Goal: Task Accomplishment & Management: Complete application form

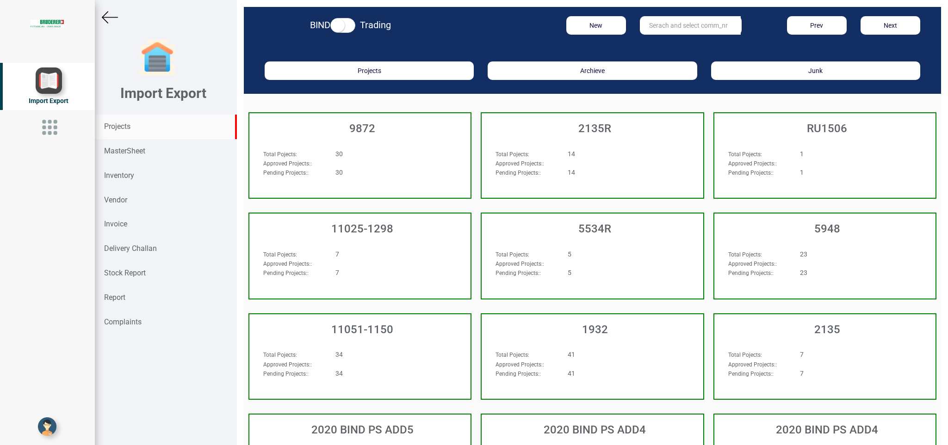
click at [679, 20] on input "text" at bounding box center [690, 25] width 101 height 19
type input "10412"
click at [657, 44] on strong "10412" at bounding box center [658, 44] width 19 height 7
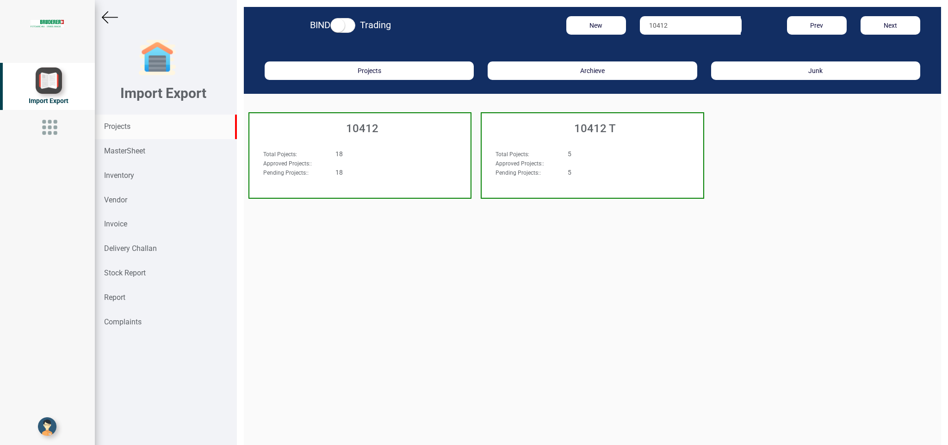
click at [374, 159] on div "Approved Projects: :" at bounding box center [342, 163] width 173 height 9
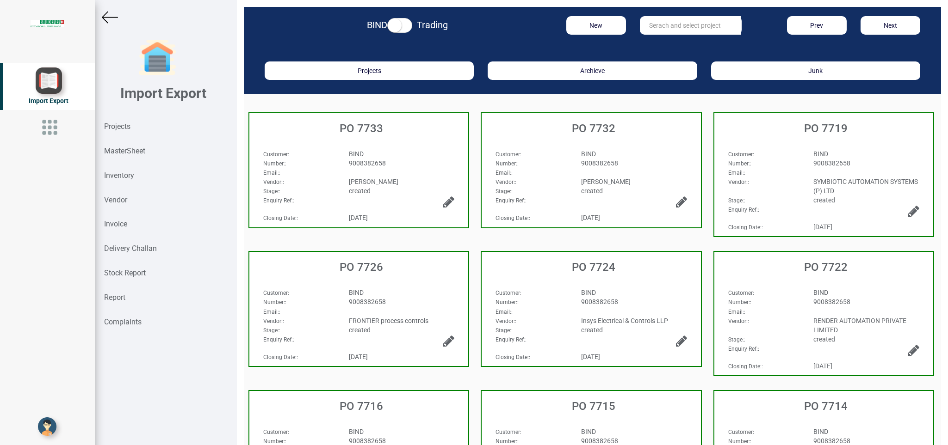
click at [432, 147] on div "Customer : BIND Number: : 9008382658 Email: : Vendor: : [PERSON_NAME] Stage: : …" at bounding box center [358, 167] width 219 height 54
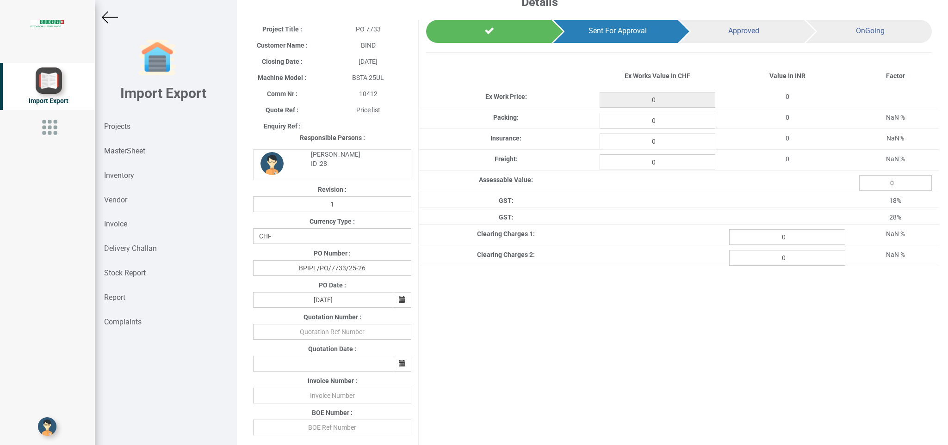
scroll to position [14, 0]
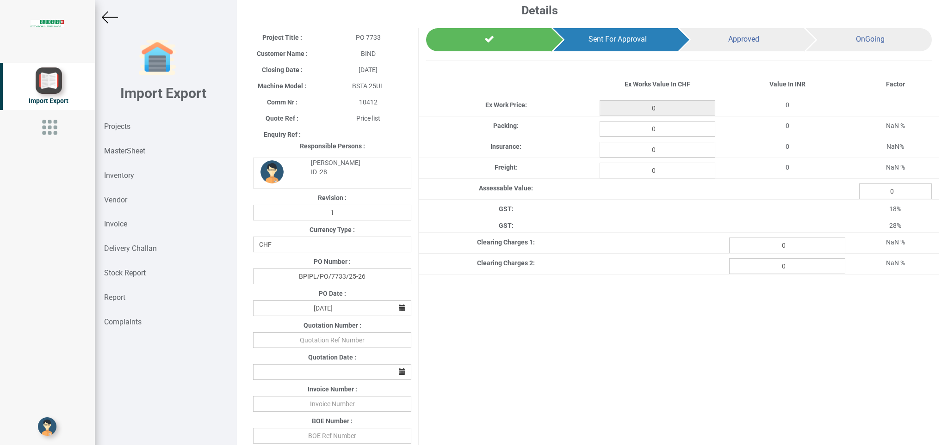
type input "22790.449999999993"
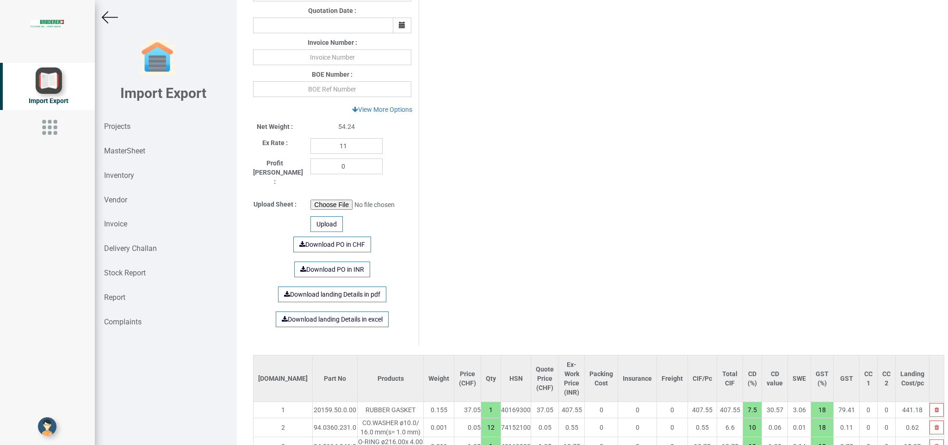
scroll to position [206, 0]
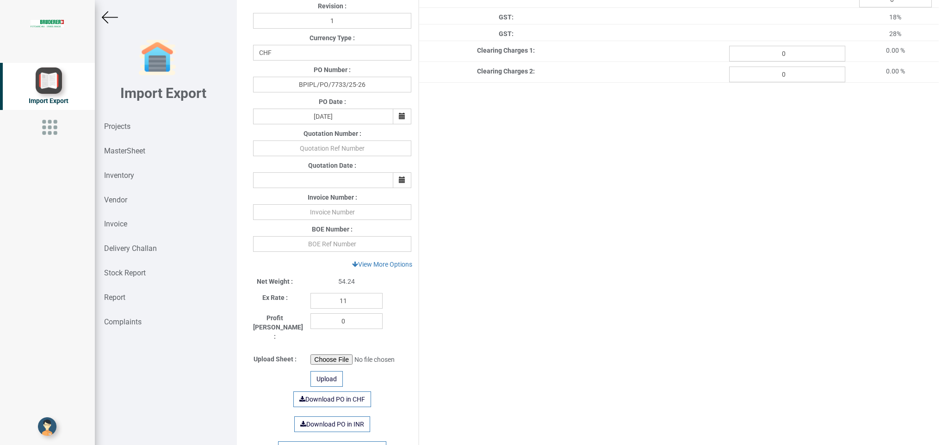
click at [112, 18] on img at bounding box center [110, 17] width 16 height 16
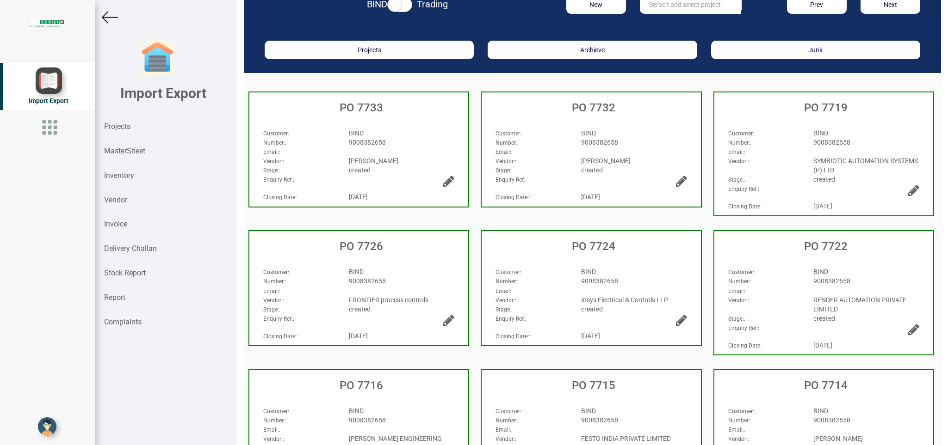
scroll to position [11, 0]
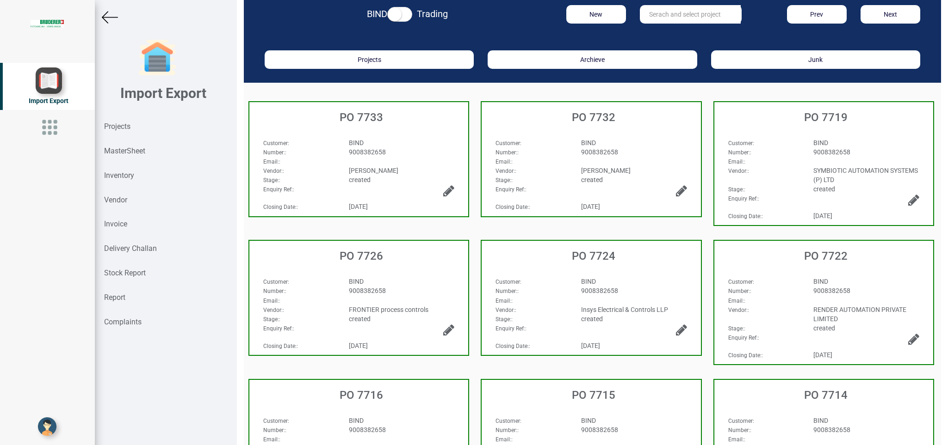
click at [870, 140] on div "BIND" at bounding box center [866, 142] width 120 height 9
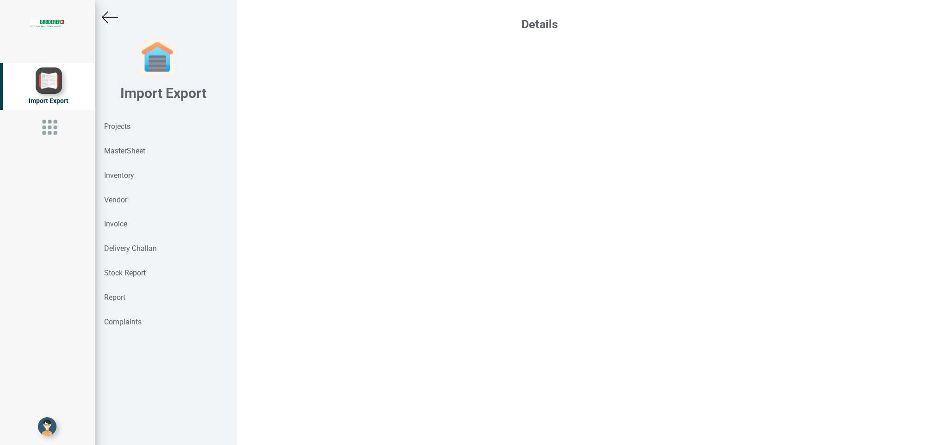
select select "INR"
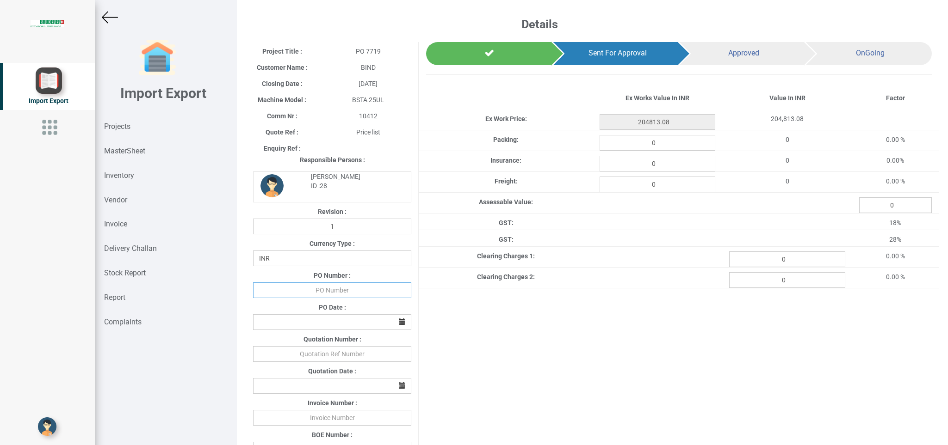
click at [330, 291] on input "text" at bounding box center [332, 291] width 158 height 16
type input "b"
type input "BPIPL/PO/7719/25-26"
click at [399, 321] on icon "button" at bounding box center [402, 322] width 6 height 6
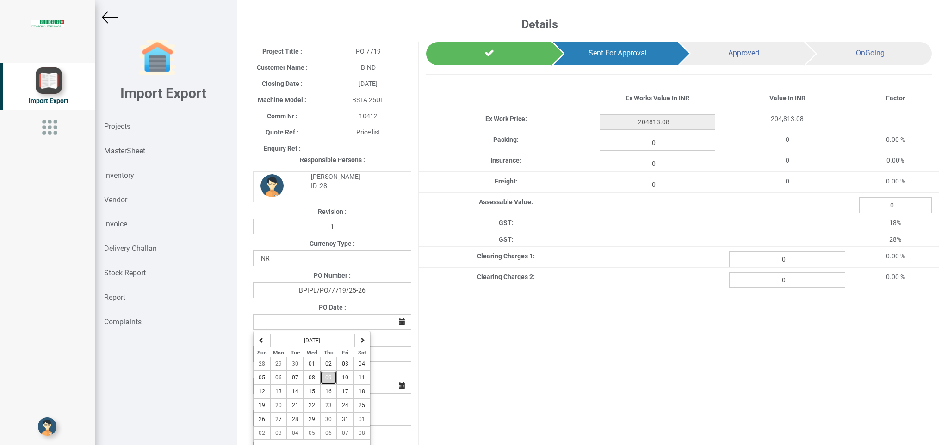
click at [326, 382] on button "09" at bounding box center [328, 378] width 17 height 14
type input "[DATE]"
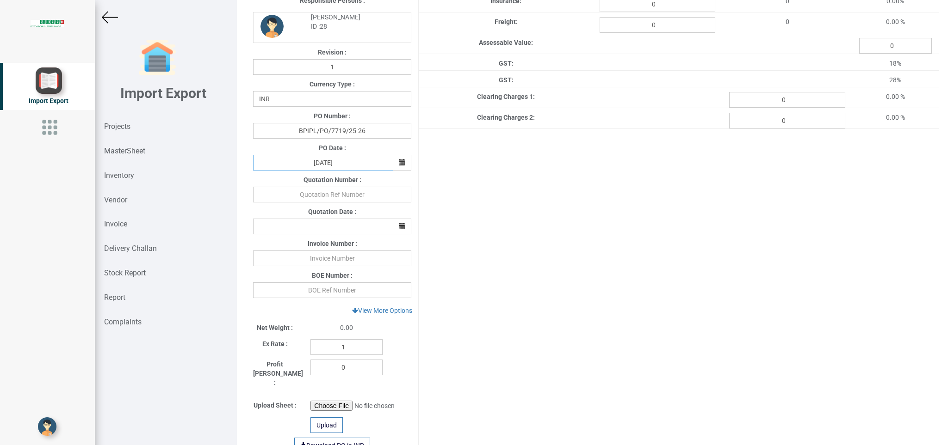
scroll to position [164, 0]
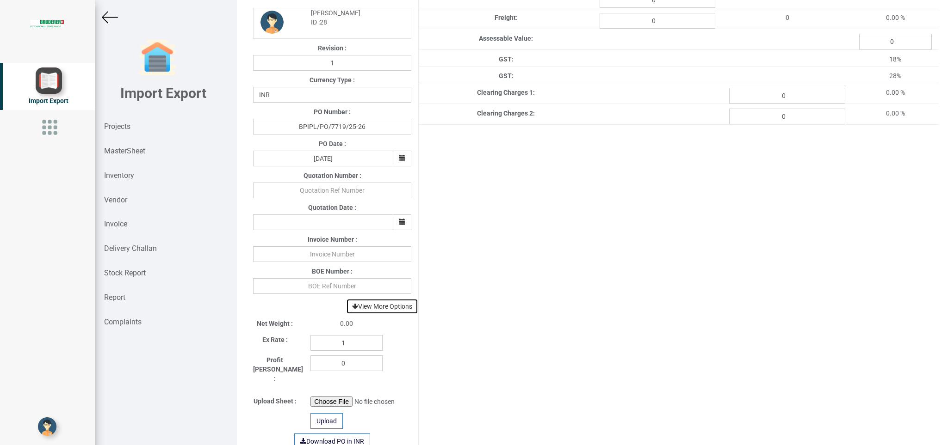
click at [402, 308] on link "View More Options" at bounding box center [382, 307] width 72 height 16
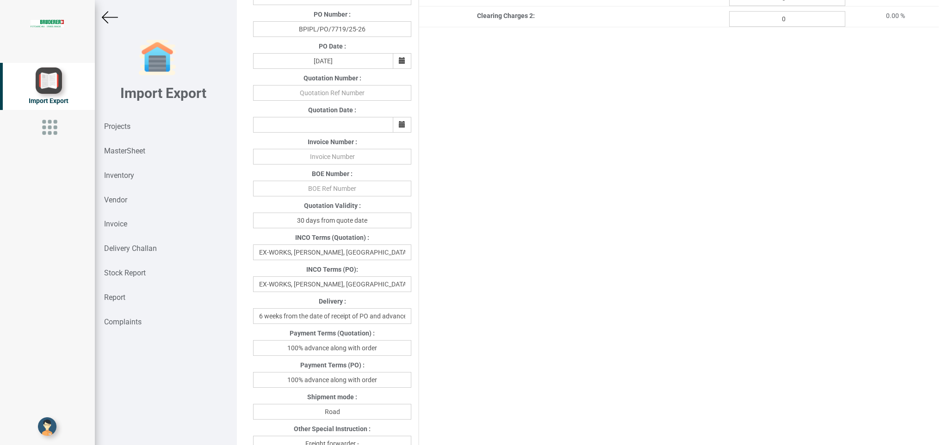
scroll to position [264, 0]
drag, startPoint x: 259, startPoint y: 314, endPoint x: 424, endPoint y: 318, distance: 165.2
click at [424, 318] on div "Project Title : PO 7719 Customer Name : BIND Closing Date : [DATE] Machine Mode…" at bounding box center [592, 307] width 692 height 1058
drag, startPoint x: 351, startPoint y: 313, endPoint x: 284, endPoint y: 319, distance: 67.3
click at [284, 319] on input "Dce" at bounding box center [332, 314] width 158 height 16
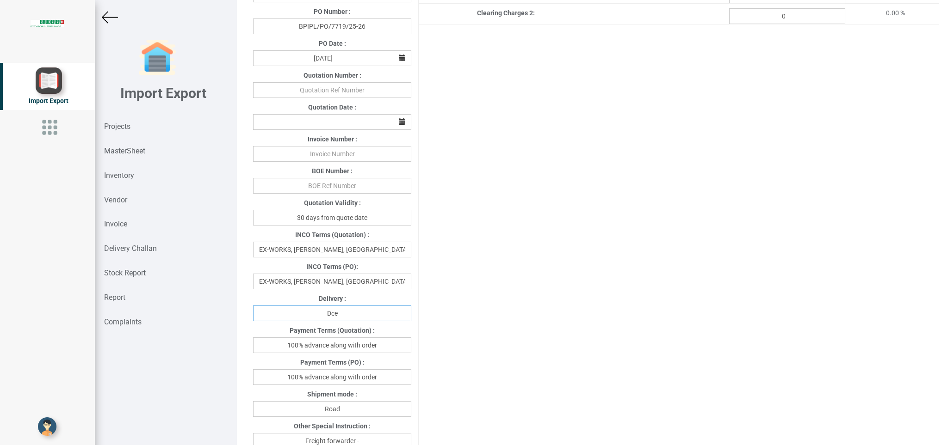
type input "d"
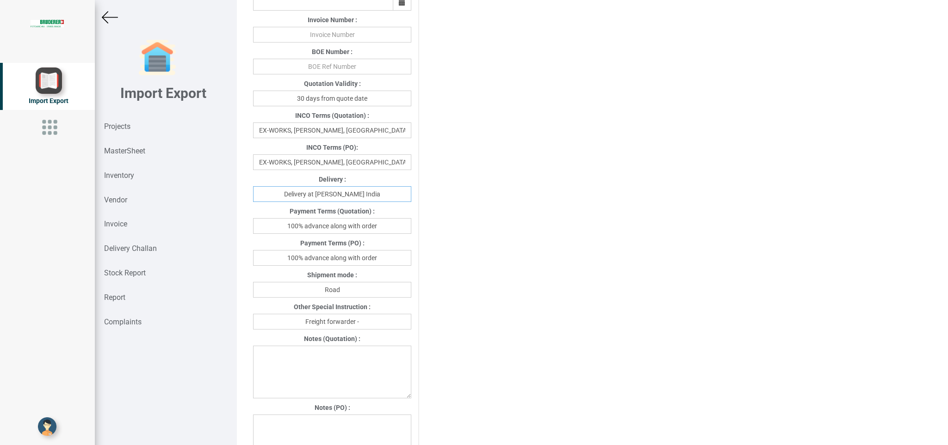
scroll to position [386, 0]
type input "Delivery at [PERSON_NAME] India"
drag, startPoint x: 384, startPoint y: 251, endPoint x: 234, endPoint y: 256, distance: 150.0
click at [253, 256] on input "100% advance along with order" at bounding box center [332, 255] width 158 height 16
type input "w"
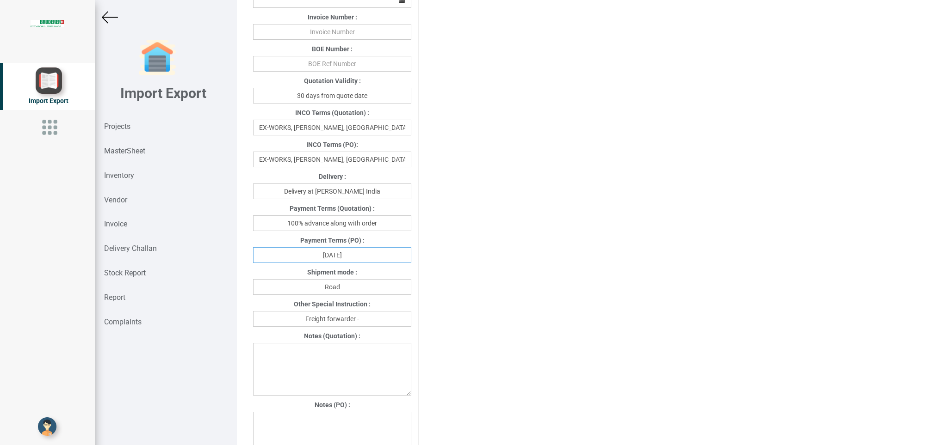
type input "[DATE]"
click at [388, 321] on input "Freight forwarder -" at bounding box center [332, 319] width 158 height 16
type input "Freight forwarder - Your preferred transport"
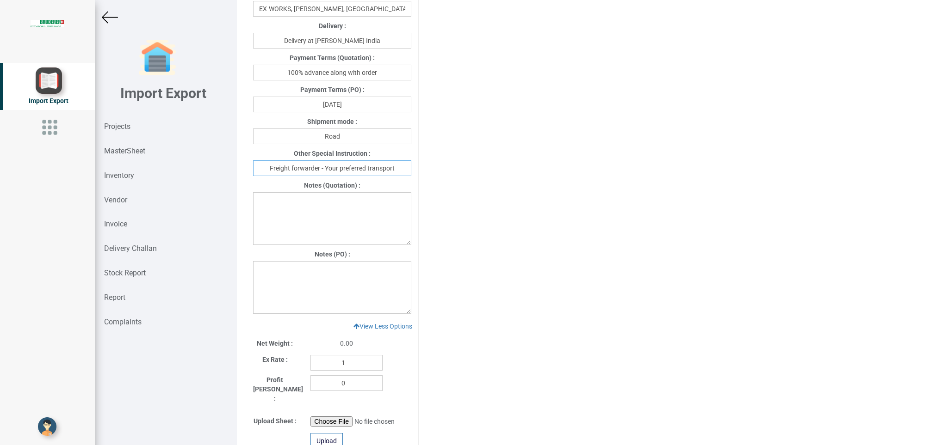
scroll to position [572, 0]
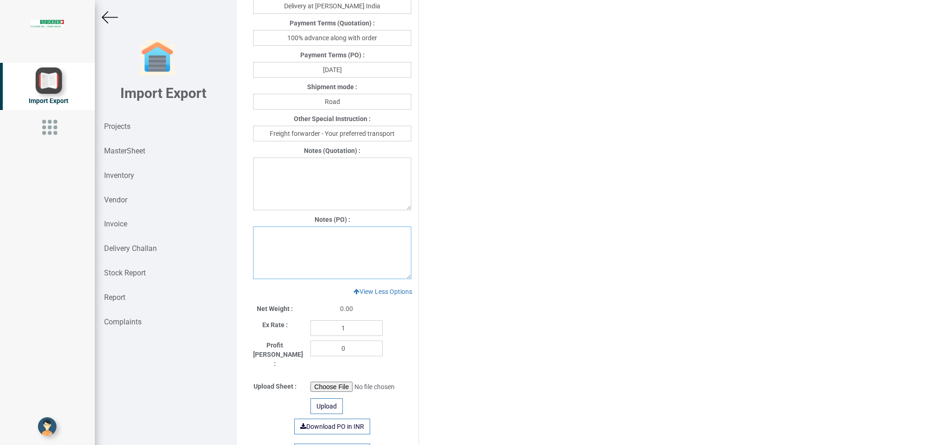
click at [282, 242] on textarea at bounding box center [332, 253] width 158 height 53
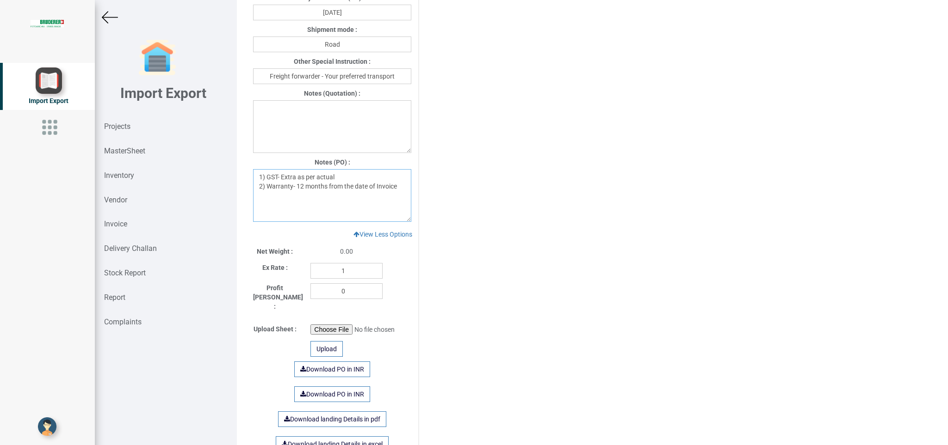
scroll to position [616, 0]
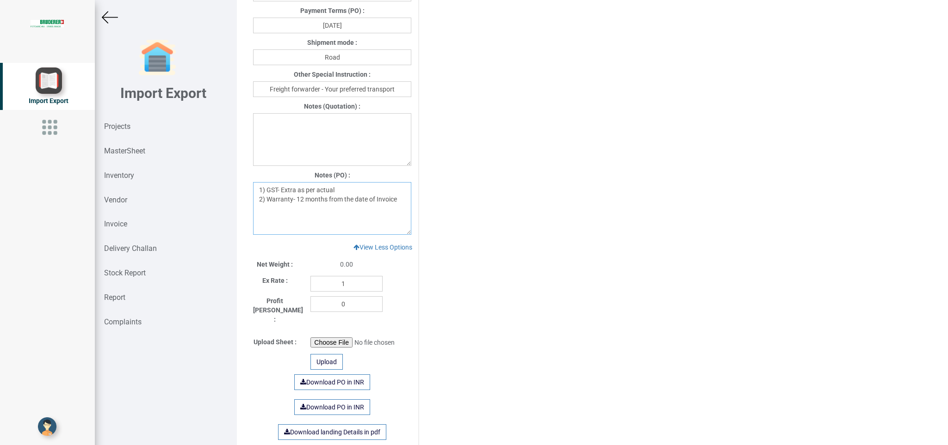
drag, startPoint x: 261, startPoint y: 190, endPoint x: 401, endPoint y: 199, distance: 140.0
click at [401, 199] on textarea "1) GST- Extra as per actual 2) Warranty- 12 months from the date of Invoice" at bounding box center [332, 208] width 158 height 53
type textarea "1) GST- Extra as per actual 2) Warranty- 12 months from the date of Invoice"
click at [326, 375] on link "Download PO in INR" at bounding box center [332, 383] width 76 height 16
click at [108, 19] on img at bounding box center [110, 17] width 16 height 16
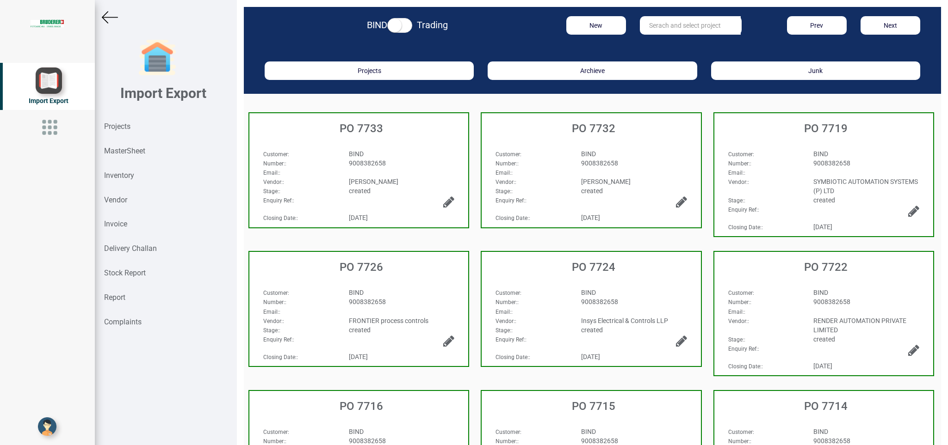
click at [111, 23] on img at bounding box center [110, 17] width 16 height 16
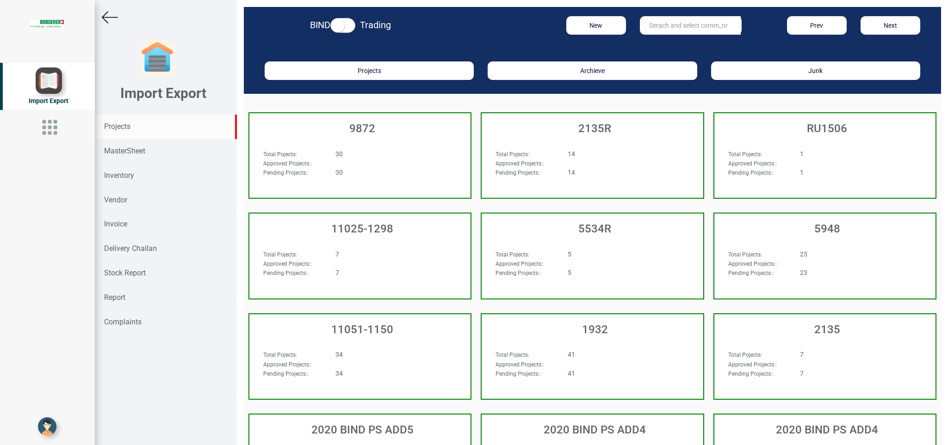
click at [663, 25] on input "text" at bounding box center [690, 25] width 101 height 19
click at [667, 43] on link "11026 -1012" at bounding box center [676, 44] width 73 height 12
type input "11026-1012"
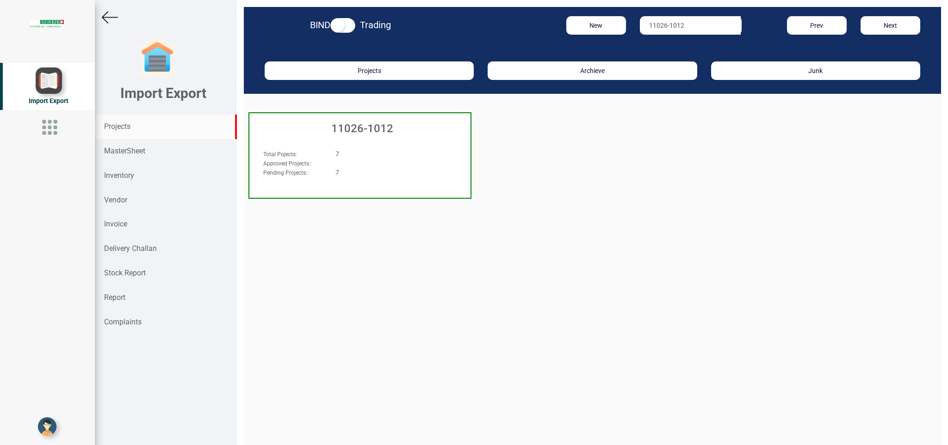
click at [425, 151] on div "7" at bounding box center [378, 153] width 101 height 9
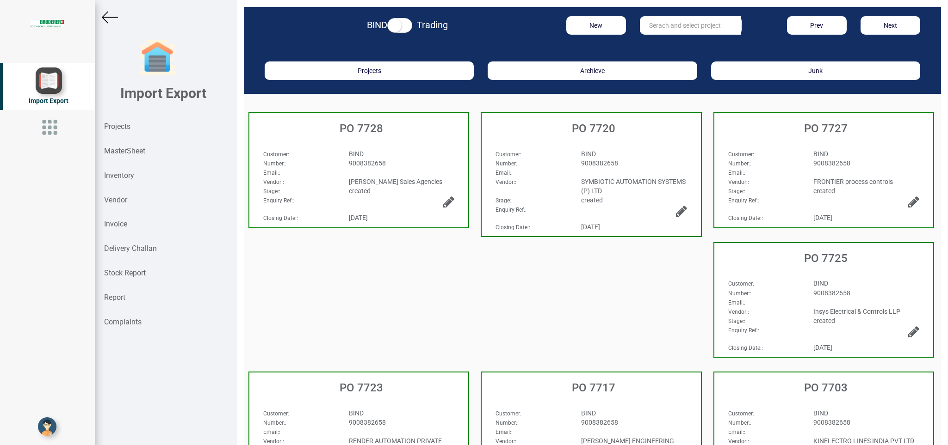
click at [647, 171] on div "Email: :" at bounding box center [590, 172] width 205 height 9
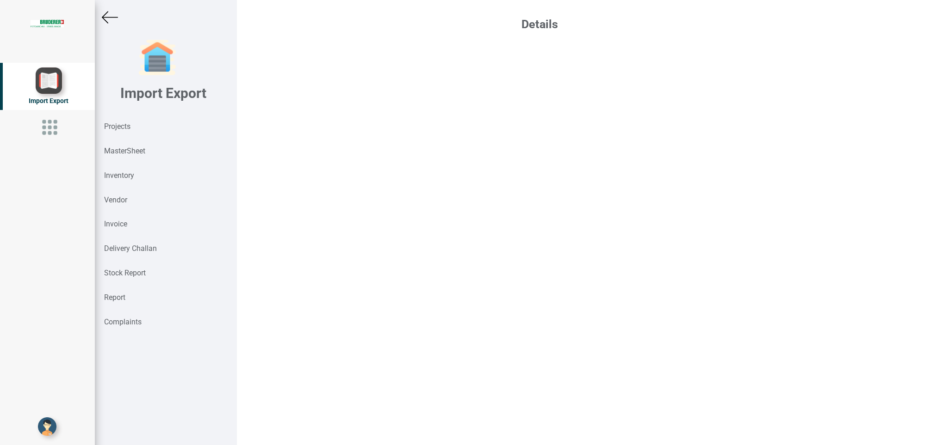
select select "INR"
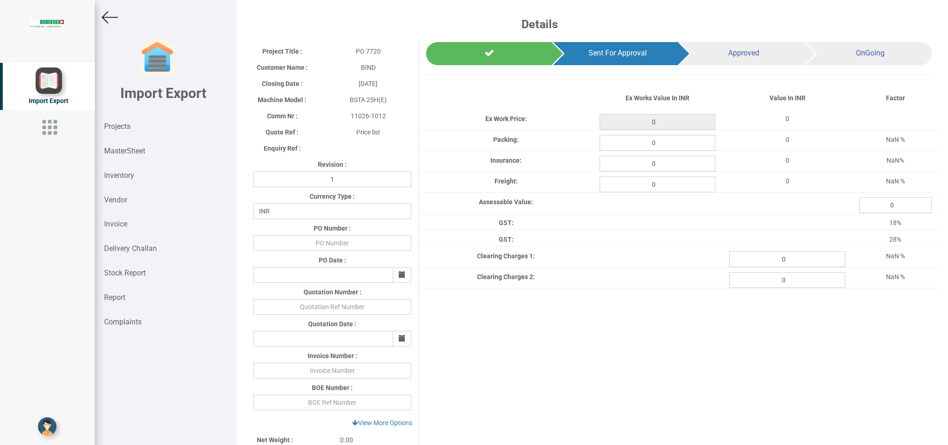
type input "213036.08"
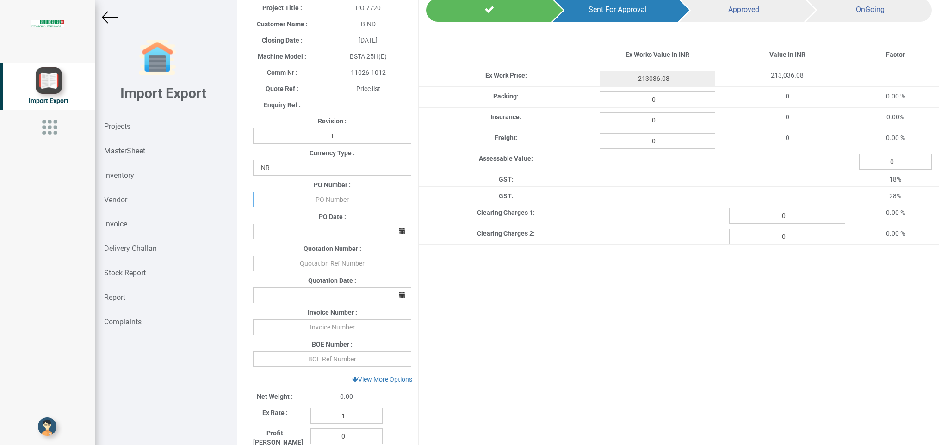
drag, startPoint x: 321, startPoint y: 194, endPoint x: 367, endPoint y: 194, distance: 46.7
click at [323, 194] on input "text" at bounding box center [332, 200] width 158 height 16
type input "BPIPL/PO/7720/25-26"
click at [394, 231] on button "button" at bounding box center [402, 232] width 19 height 16
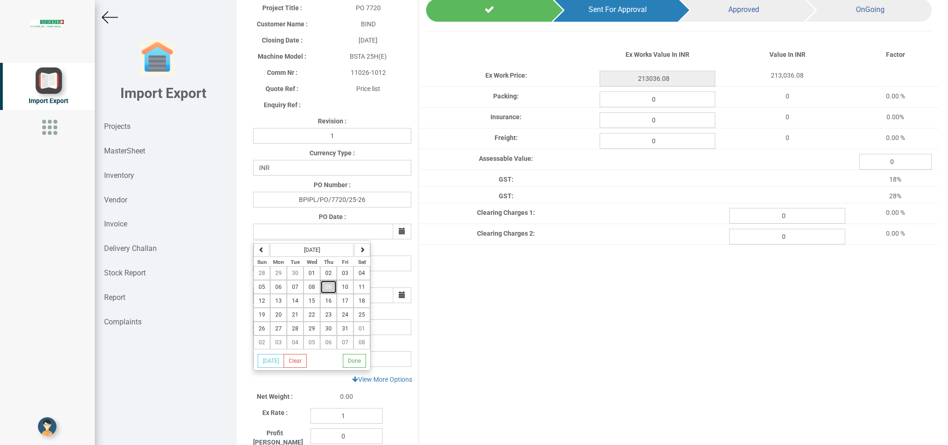
click at [334, 287] on button "09" at bounding box center [328, 287] width 17 height 14
type input "[DATE]"
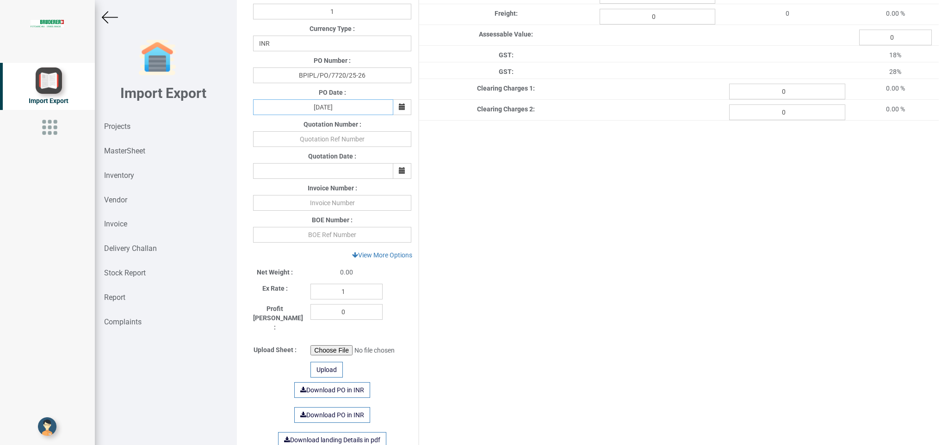
scroll to position [202, 0]
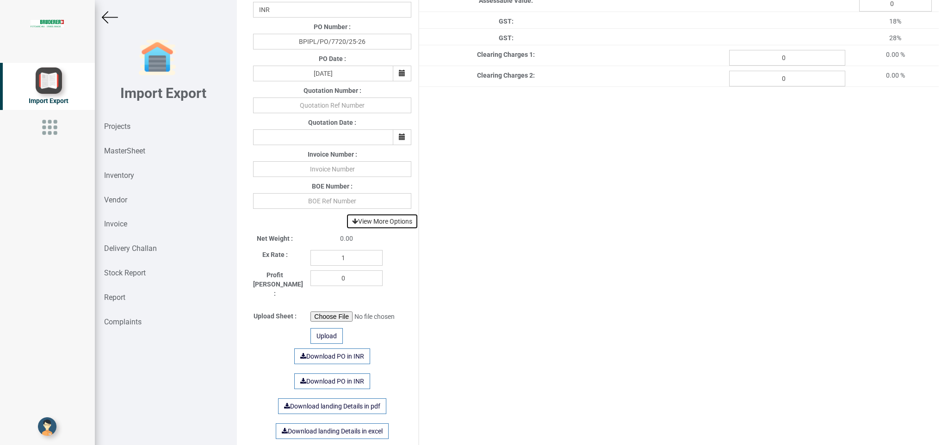
click at [389, 221] on link "View More Options" at bounding box center [382, 222] width 72 height 16
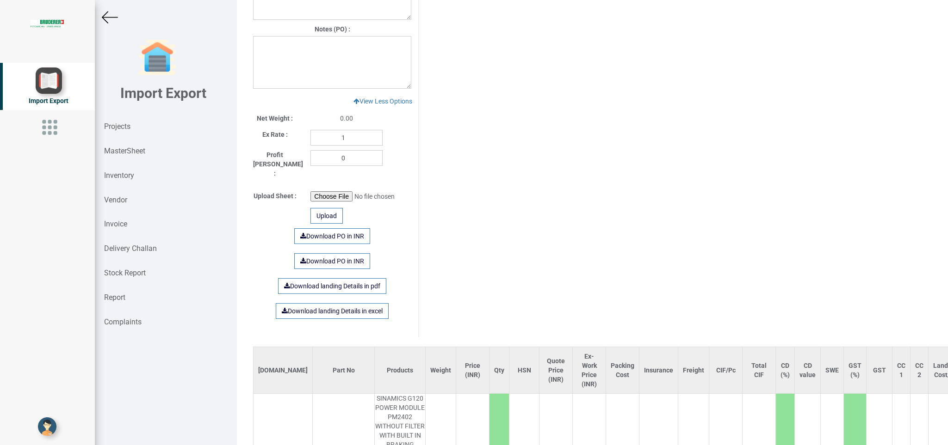
scroll to position [564, 0]
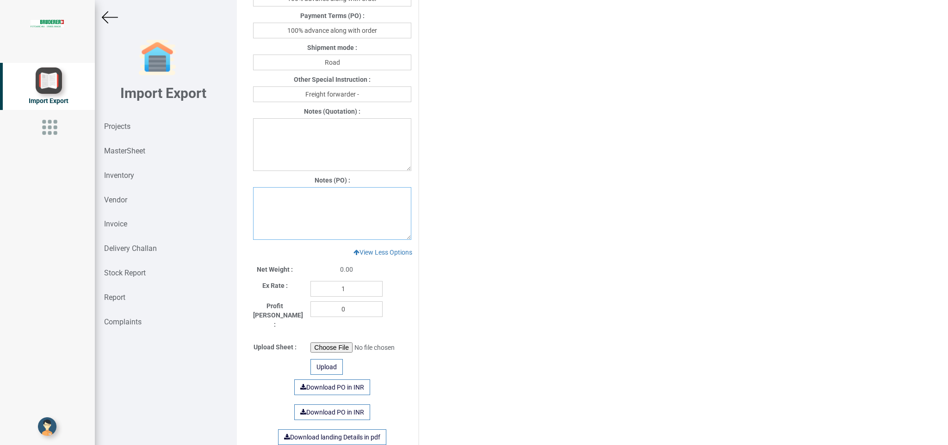
paste textarea "1) GST- Extra as per actual 2) Warranty- 12 months from the date of Invoice"
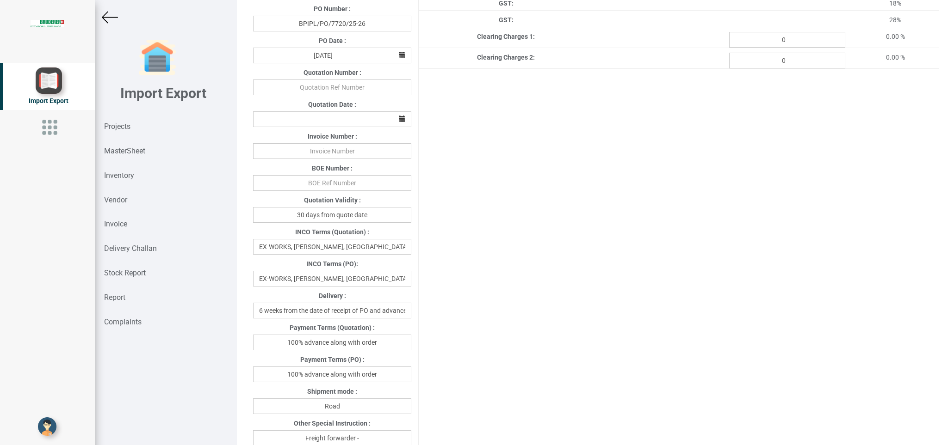
scroll to position [283, 0]
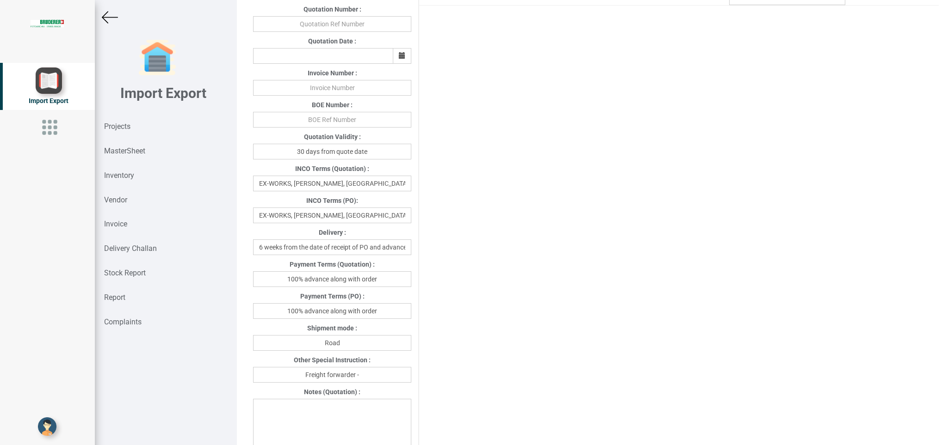
type textarea "1) GST- Extra as per actual 2) Warranty- 12 months from the date of Invoice"
drag, startPoint x: 268, startPoint y: 217, endPoint x: 433, endPoint y: 216, distance: 165.1
click at [411, 217] on input "EX-WORKS, [PERSON_NAME], [GEOGRAPHIC_DATA]" at bounding box center [332, 216] width 158 height 16
type input "Delivery at [PERSON_NAME] India"
drag, startPoint x: 283, startPoint y: 312, endPoint x: 407, endPoint y: 315, distance: 123.5
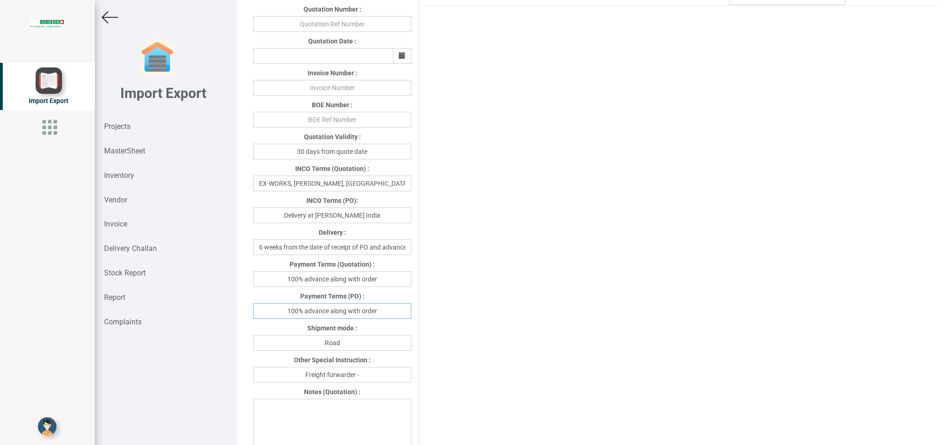
click at [406, 315] on input "100% advance along with order" at bounding box center [332, 311] width 158 height 16
type input "w"
type input "[DATE]"
click at [365, 374] on input "Freight forwarder -" at bounding box center [332, 375] width 158 height 16
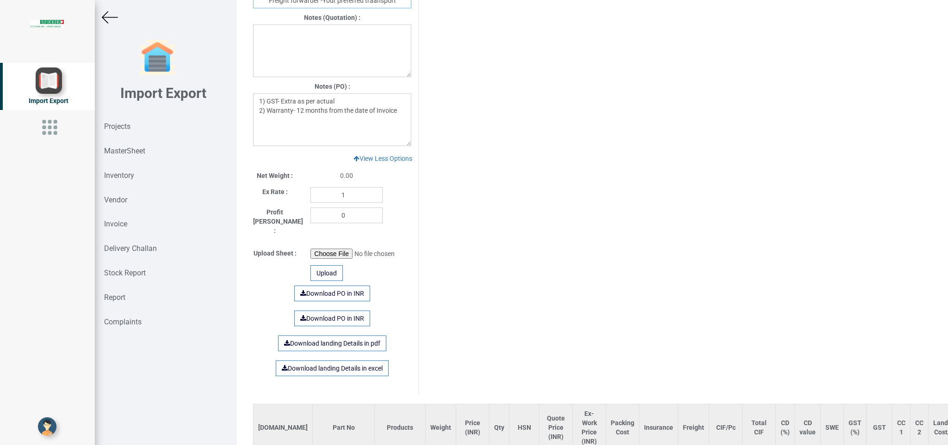
scroll to position [641, 0]
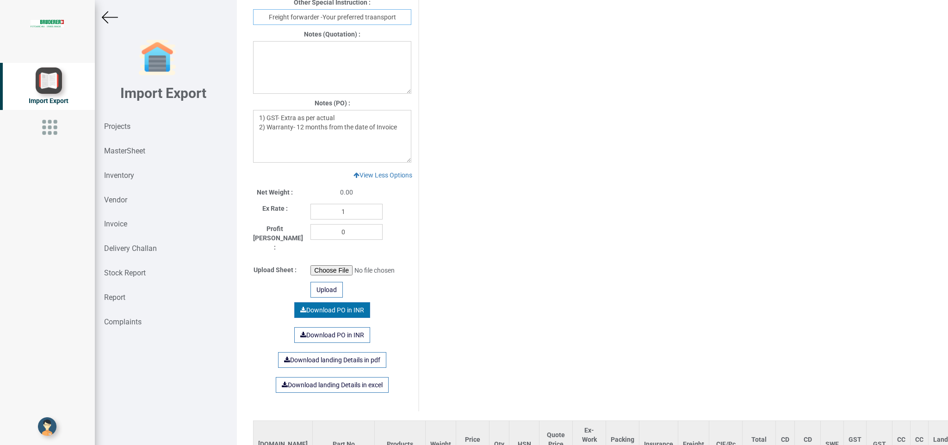
type input "Freight forwarder -Your preferred traansport"
click at [340, 303] on link "Download PO in INR" at bounding box center [332, 311] width 76 height 16
click at [117, 130] on strong "Projects" at bounding box center [117, 126] width 26 height 9
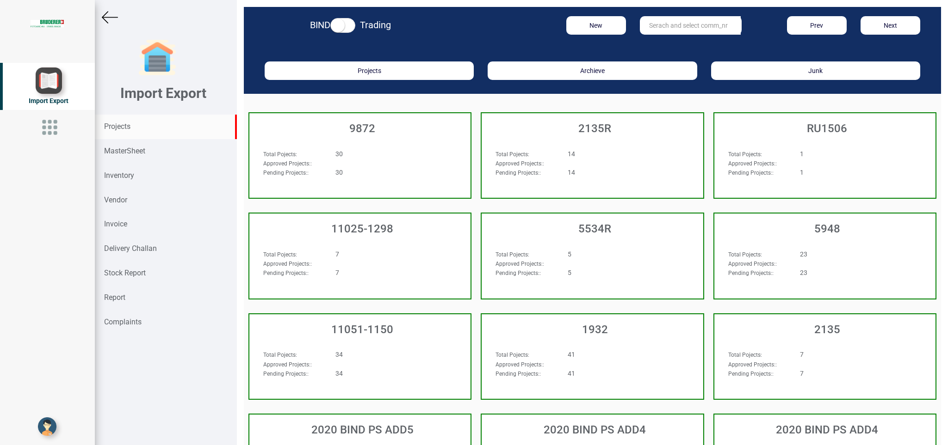
click at [648, 20] on input "text" at bounding box center [690, 25] width 101 height 19
drag, startPoint x: 675, startPoint y: 44, endPoint x: 649, endPoint y: 51, distance: 27.3
click at [675, 43] on link "11026 -1012" at bounding box center [676, 44] width 73 height 12
type input "11026-1012"
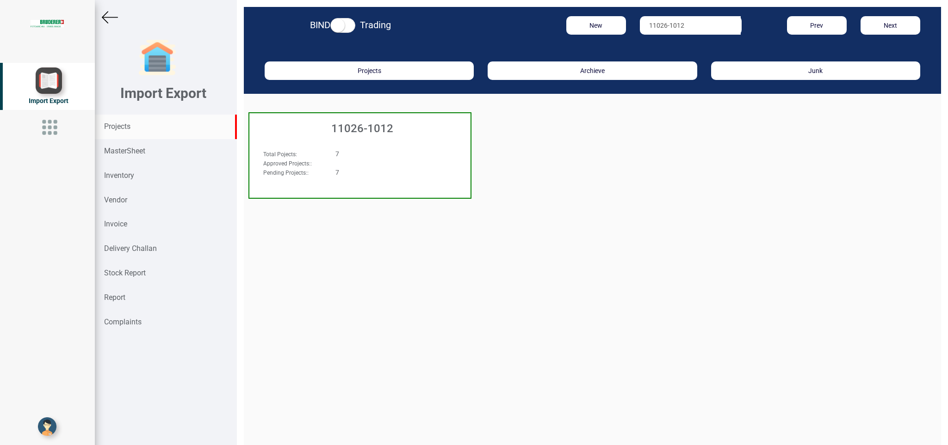
click at [393, 155] on div "7" at bounding box center [378, 153] width 101 height 9
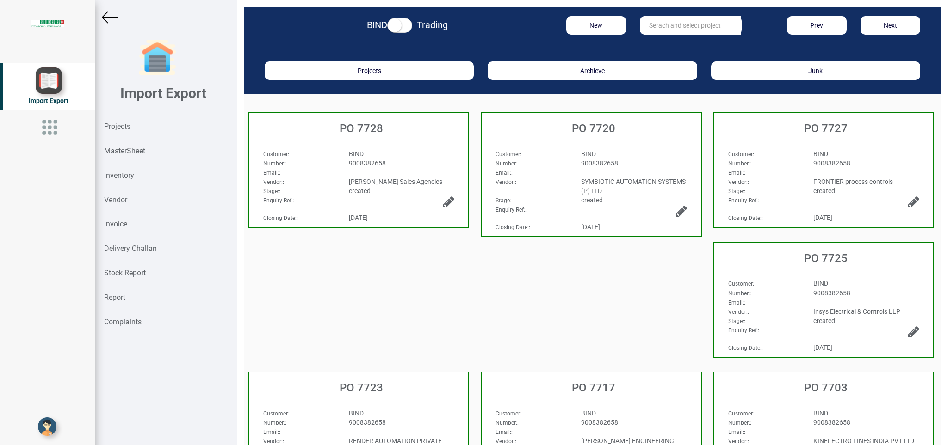
drag, startPoint x: 420, startPoint y: 173, endPoint x: 400, endPoint y: 183, distance: 22.6
click at [418, 179] on div "Customer : BIND Number: : 9008382658 Email: : Vendor: : [PERSON_NAME] Sales Age…" at bounding box center [358, 186] width 205 height 74
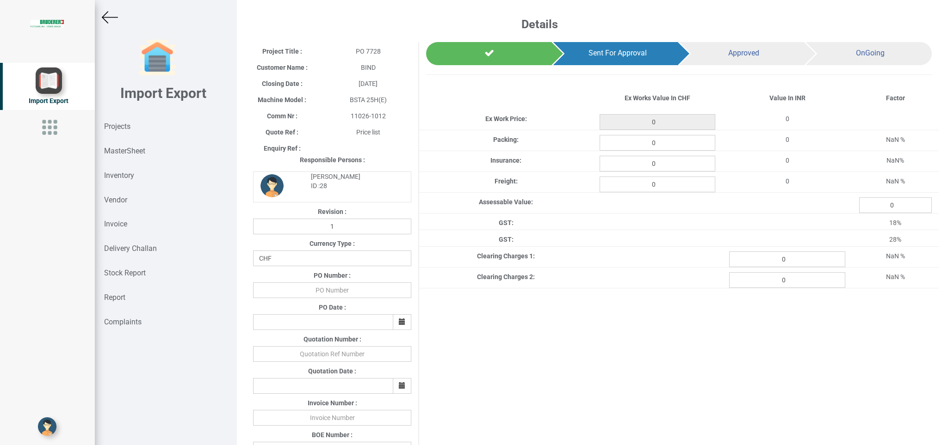
type input "139234.24"
click at [253, 251] on select "CHF INR EUR USD JPY GBP AUD CAD ZAR" at bounding box center [332, 259] width 158 height 16
click option "CHF" at bounding box center [0, 0] width 0 height 0
click at [325, 287] on input "text" at bounding box center [332, 291] width 158 height 16
type input "b"
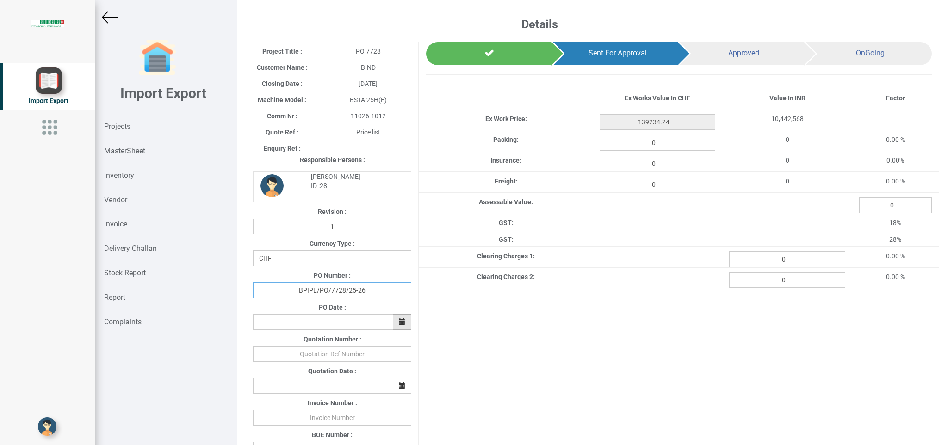
type input "BPIPL/PO/7728/25-26"
click at [393, 321] on button "button" at bounding box center [402, 323] width 19 height 16
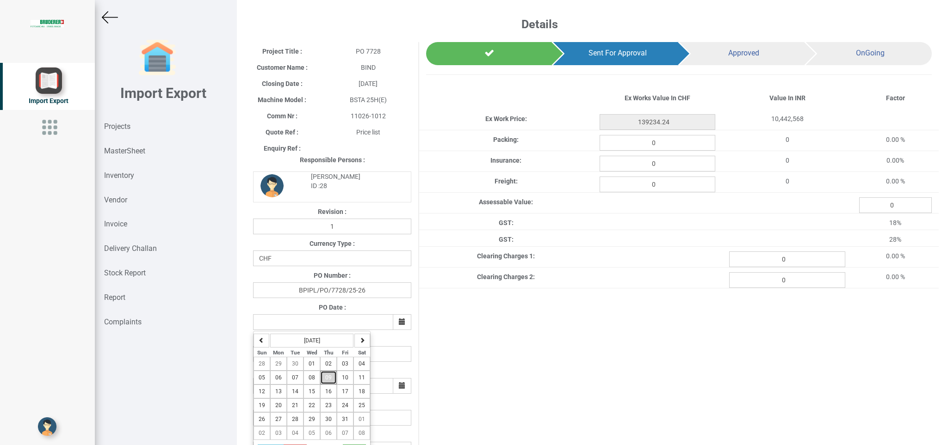
click at [327, 380] on span "09" at bounding box center [328, 378] width 6 height 6
type input "[DATE]"
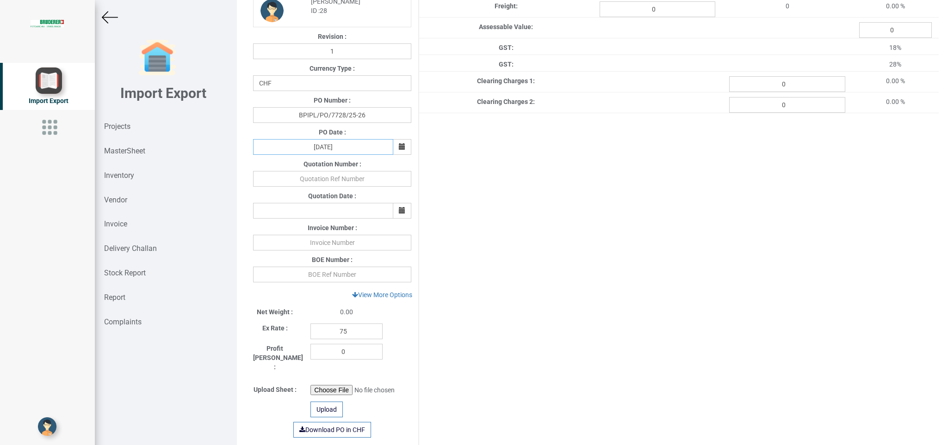
scroll to position [200, 0]
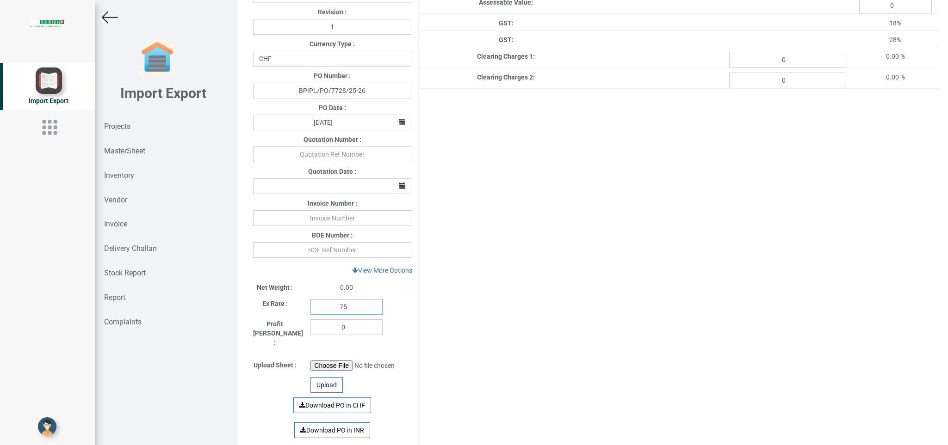
drag, startPoint x: 352, startPoint y: 311, endPoint x: 316, endPoint y: 311, distance: 36.1
click at [316, 311] on input "75" at bounding box center [346, 307] width 72 height 16
type input "1"
click at [387, 270] on link "View More Options" at bounding box center [382, 271] width 72 height 16
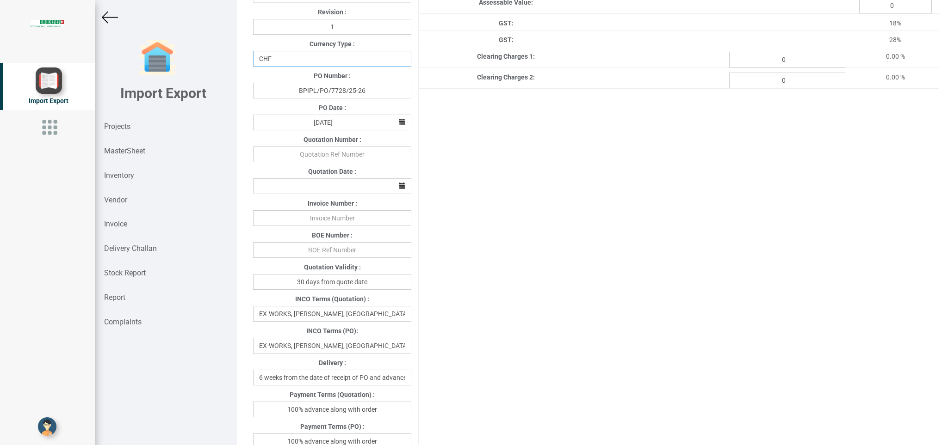
select select "INR"
click option "INR" at bounding box center [0, 0] width 0 height 0
drag, startPoint x: 405, startPoint y: 349, endPoint x: 251, endPoint y: 349, distance: 154.0
click at [246, 351] on div "Project Title : PO 7728 Customer Name : BIND Closing Date : [DATE] Machine Mode…" at bounding box center [592, 442] width 697 height 1219
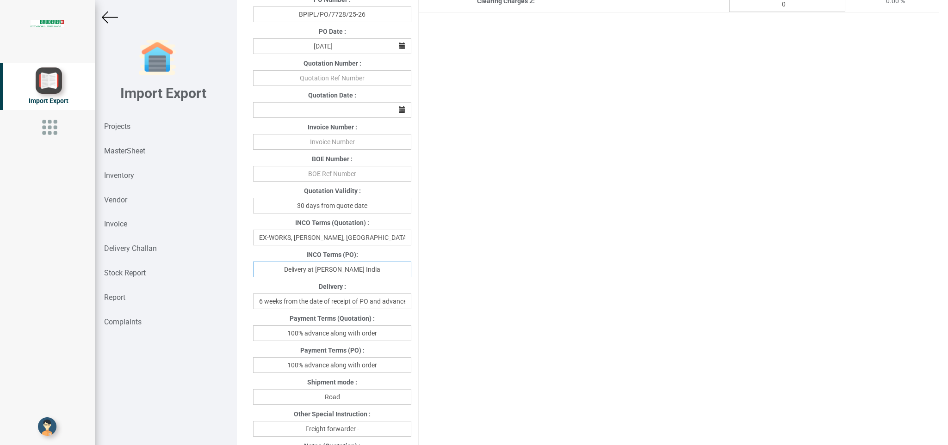
scroll to position [333, 0]
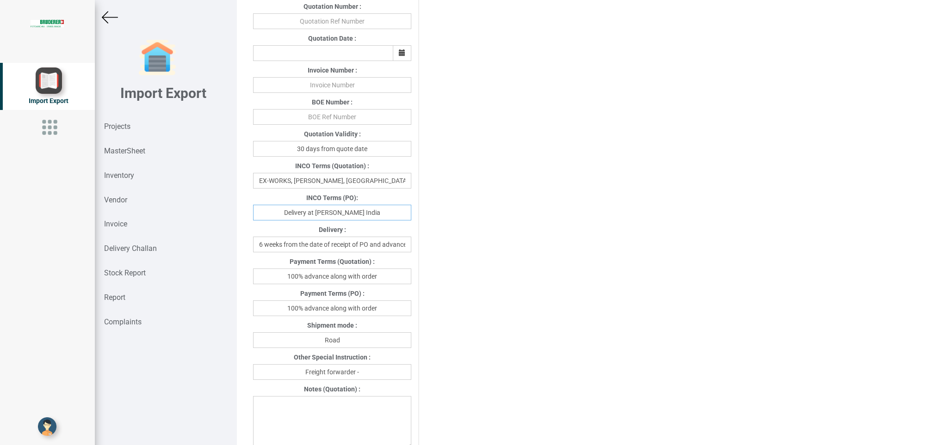
type input "Delivery at [PERSON_NAME] India"
drag, startPoint x: 328, startPoint y: 307, endPoint x: 410, endPoint y: 302, distance: 82.0
click at [411, 311] on input "100% advance along with order" at bounding box center [332, 309] width 158 height 16
type input "100% advance against proforma invoice"
click at [373, 370] on input "Freight forwarder -" at bounding box center [332, 372] width 158 height 16
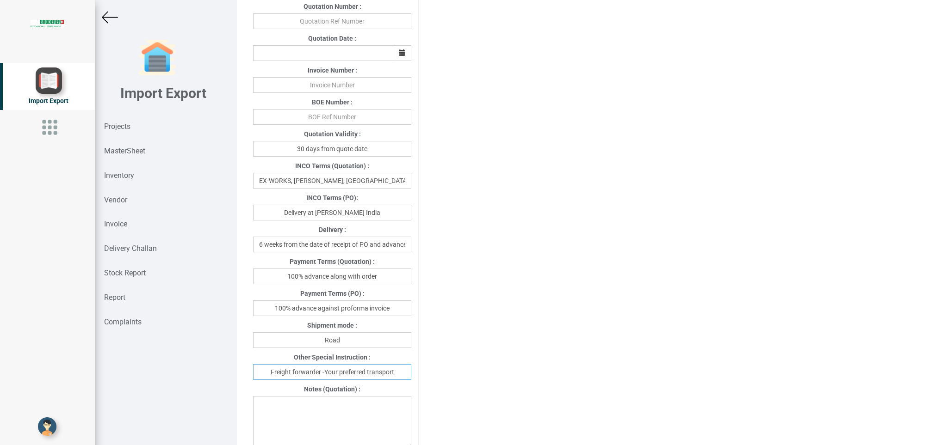
type input "Freight forwarder -Your preferred transport"
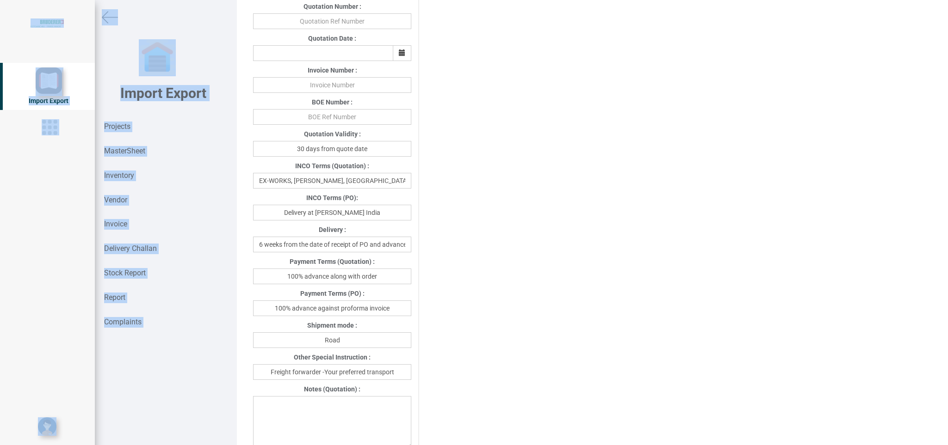
drag, startPoint x: 940, startPoint y: 258, endPoint x: 942, endPoint y: 290, distance: 32.4
click at [942, 290] on div "Details Project Title : PO 7728 Customer Name : BIND Closing Date : [DATE] Mach…" at bounding box center [592, 222] width 711 height 445
click at [688, 259] on div "Project Title : PO 7728 Customer Name : BIND Closing Date : [DATE] Machine Mode…" at bounding box center [592, 238] width 692 height 1058
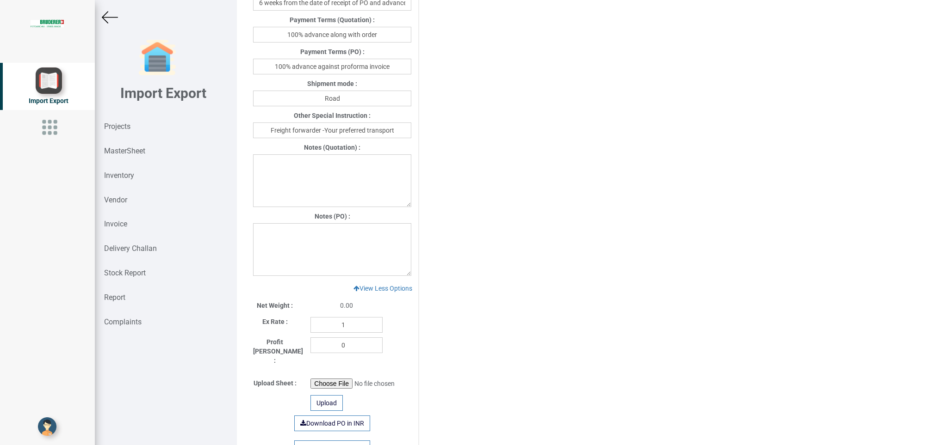
scroll to position [593, 0]
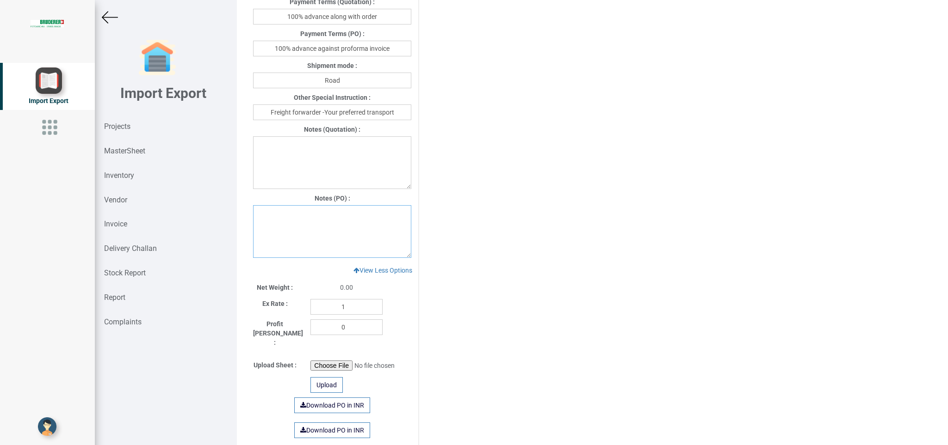
click at [262, 216] on textarea at bounding box center [332, 231] width 158 height 53
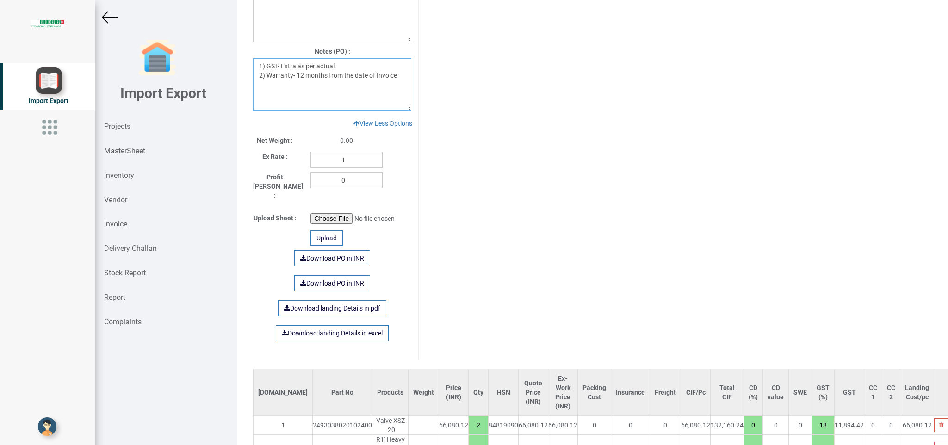
scroll to position [766, 0]
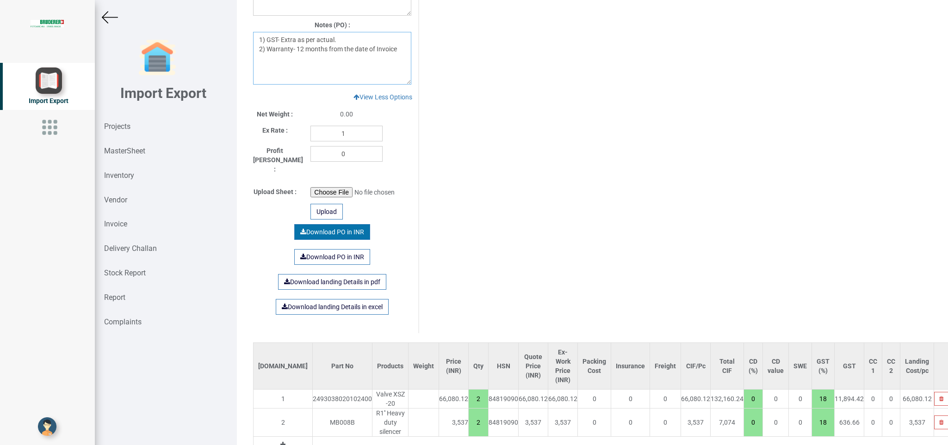
type textarea "1) GST- Extra as per actual. 2) Warranty- 12 months from the date of Invoice"
click at [316, 224] on link "Download PO in INR" at bounding box center [332, 232] width 76 height 16
click at [119, 131] on strong "Projects" at bounding box center [117, 126] width 26 height 9
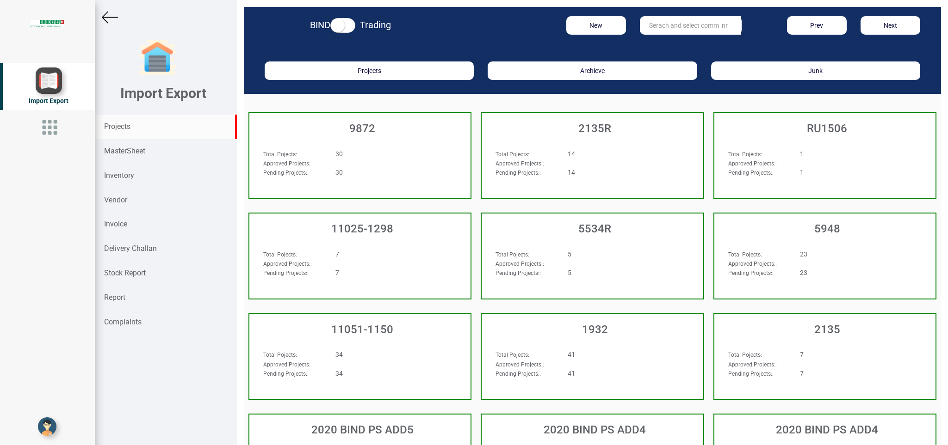
click at [660, 21] on input "text" at bounding box center [690, 25] width 101 height 19
type input "11050-0021"
click at [679, 44] on link "11050-0021" at bounding box center [676, 44] width 73 height 12
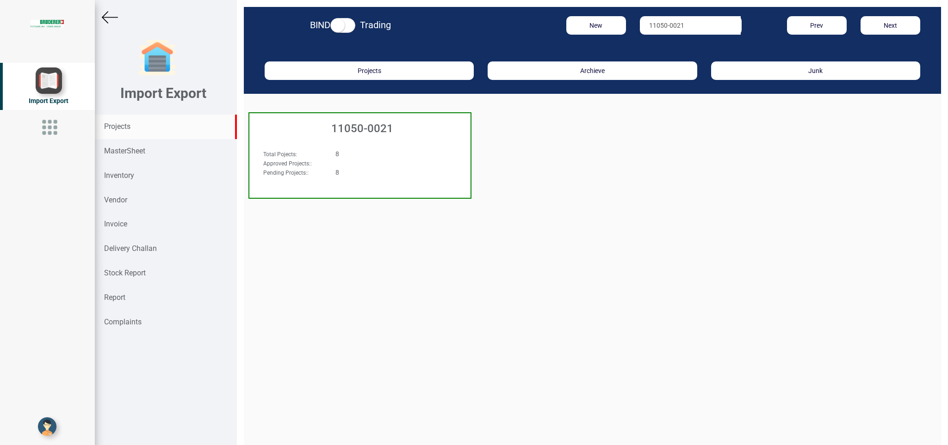
click at [363, 155] on div "8" at bounding box center [378, 153] width 101 height 9
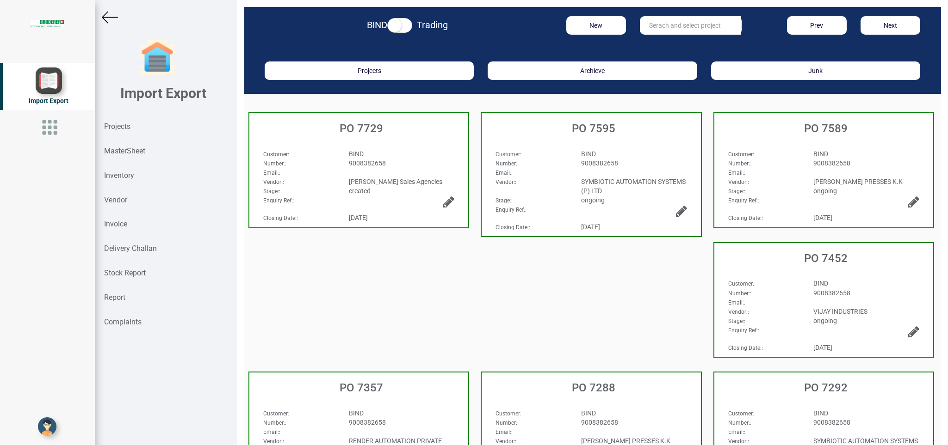
click at [423, 181] on div "[PERSON_NAME] Sales Agencies" at bounding box center [402, 181] width 120 height 9
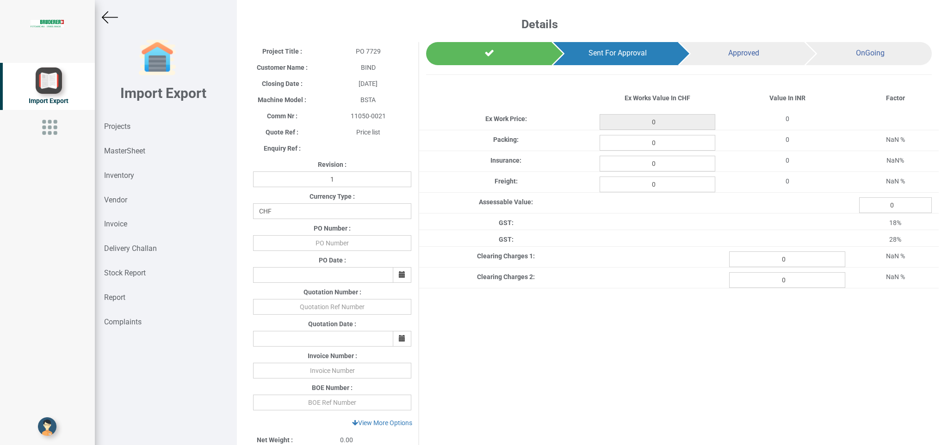
type input "208851.36"
click at [253, 204] on select "CHF INR EUR USD JPY GBP AUD CAD ZAR" at bounding box center [332, 212] width 158 height 16
select select "INR"
click option "INR" at bounding box center [0, 0] width 0 height 0
drag, startPoint x: 321, startPoint y: 243, endPoint x: 407, endPoint y: 253, distance: 86.6
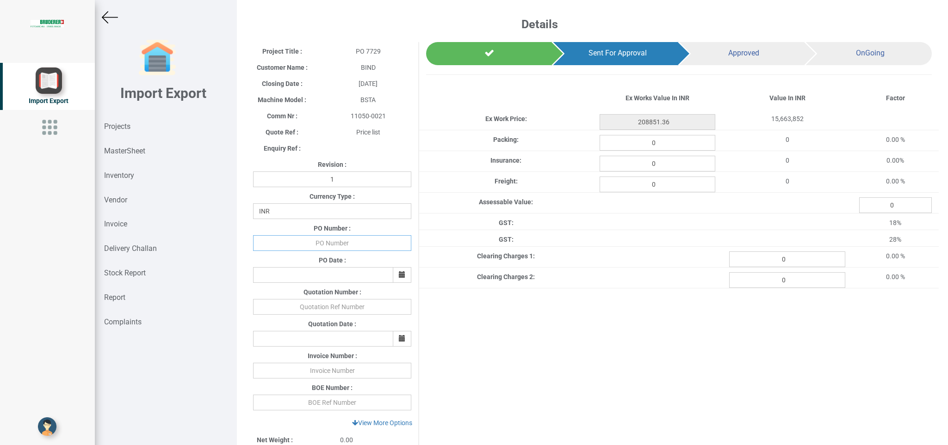
click at [330, 243] on input "text" at bounding box center [332, 243] width 158 height 16
type input "BPIPL/PO/7729/25-26"
click at [401, 274] on icon "button" at bounding box center [402, 275] width 6 height 6
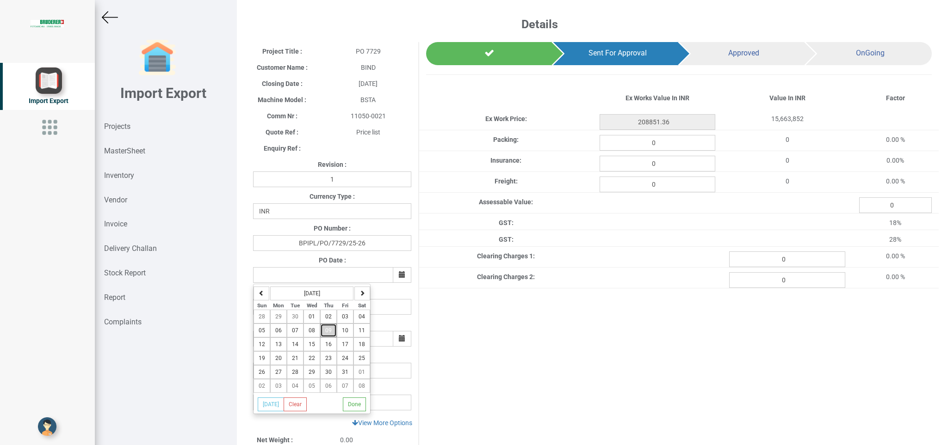
click at [323, 337] on button "09" at bounding box center [328, 331] width 17 height 14
type input "[DATE]"
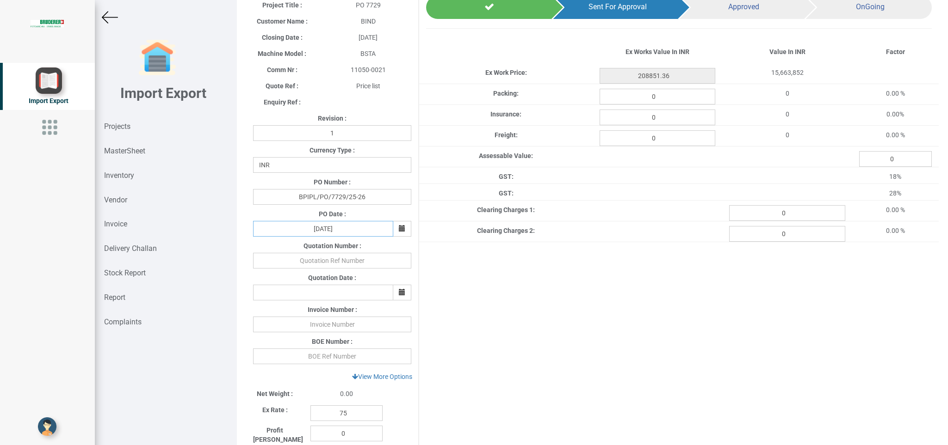
scroll to position [91, 0]
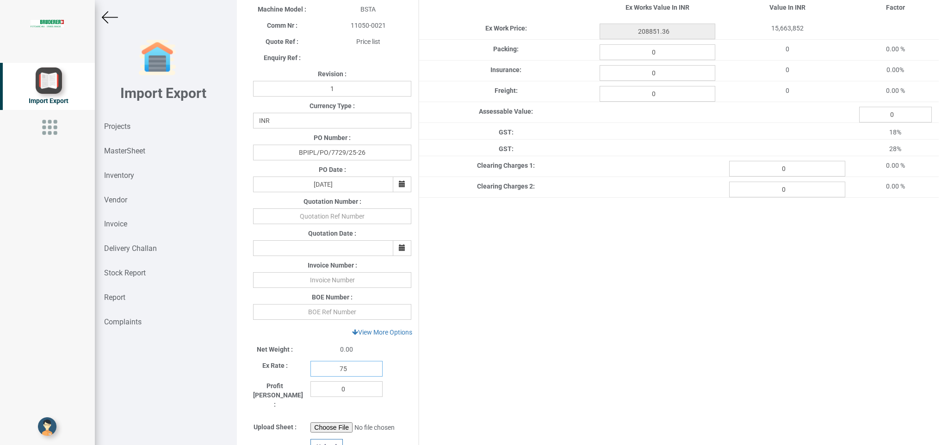
drag, startPoint x: 350, startPoint y: 368, endPoint x: 300, endPoint y: 368, distance: 50.0
click at [310, 367] on input "75" at bounding box center [346, 369] width 72 height 16
type input "1"
click at [387, 328] on link "View More Options" at bounding box center [382, 333] width 72 height 16
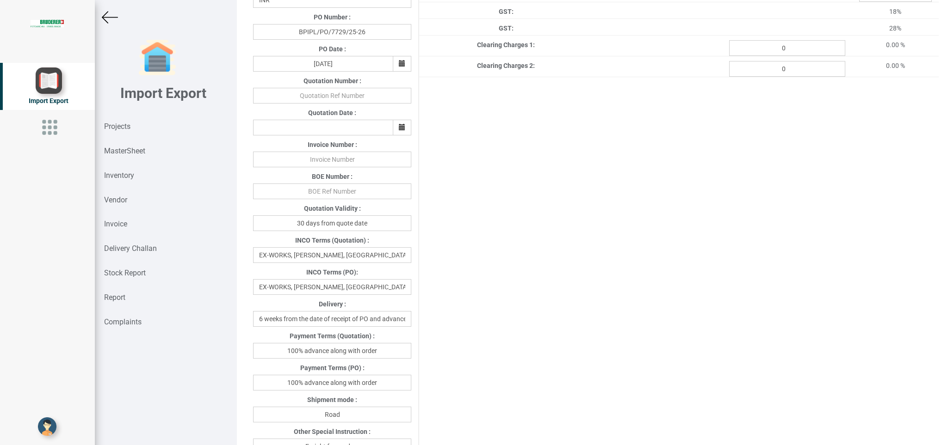
scroll to position [219, 0]
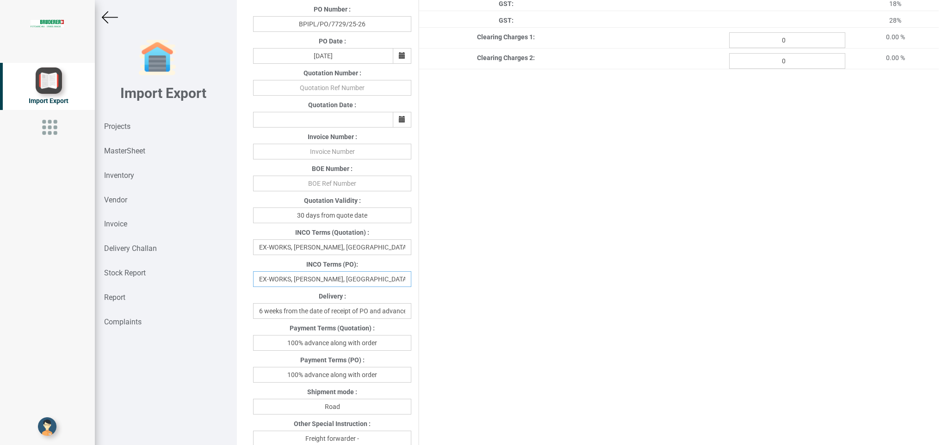
drag, startPoint x: 276, startPoint y: 280, endPoint x: 433, endPoint y: 275, distance: 156.9
click at [411, 275] on input "EX-WORKS, [PERSON_NAME], [GEOGRAPHIC_DATA]" at bounding box center [332, 280] width 158 height 16
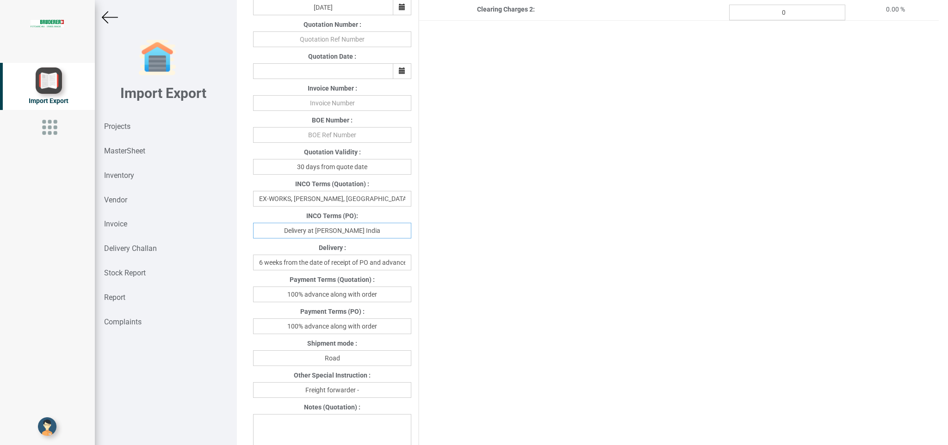
scroll to position [270, 0]
type input "Delivery at [PERSON_NAME] India"
drag, startPoint x: 284, startPoint y: 325, endPoint x: 380, endPoint y: 326, distance: 95.3
click at [411, 326] on input "100% advance along with order" at bounding box center [332, 325] width 158 height 16
click at [362, 327] on input "100% advance along with order" at bounding box center [332, 325] width 158 height 16
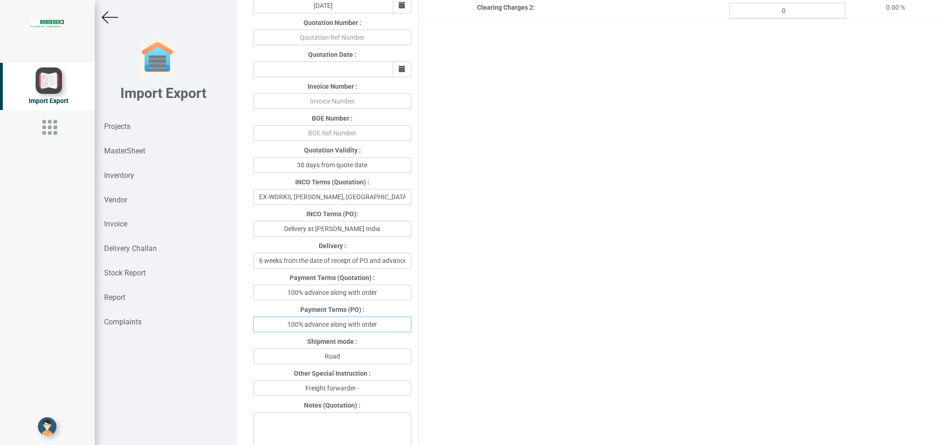
drag, startPoint x: 330, startPoint y: 325, endPoint x: 396, endPoint y: 327, distance: 66.2
click at [396, 327] on input "100% advance along with order" at bounding box center [332, 325] width 158 height 16
type input "100% advance against Proforma Invoice"
click at [373, 389] on input "Freight forwarder -" at bounding box center [332, 389] width 158 height 16
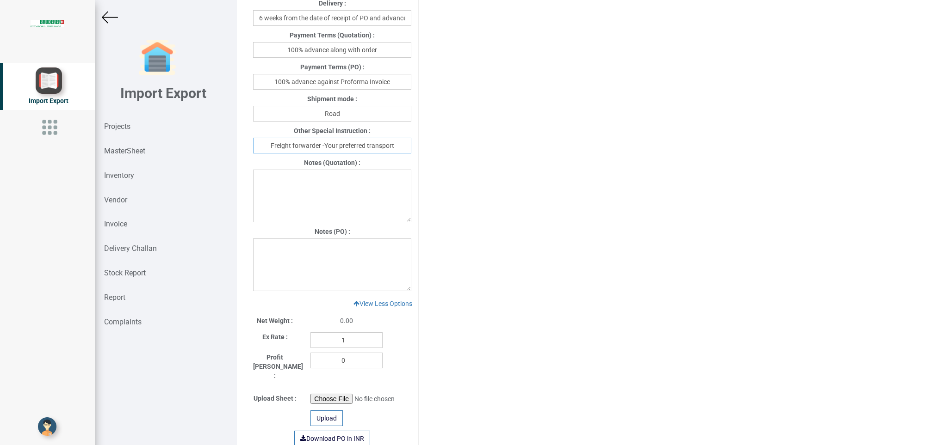
scroll to position [515, 0]
type input "Freight forwarder -Your preferred transport"
click at [276, 255] on textarea at bounding box center [332, 262] width 158 height 53
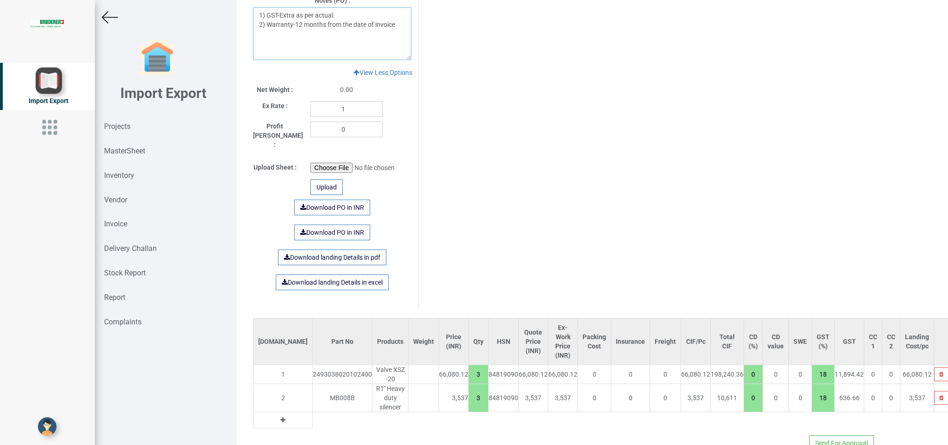
scroll to position [746, 0]
type textarea "1) GST-Extra as per actual. 2) Warranty-12 months from the date of invoice"
click at [331, 198] on link "Download PO in INR" at bounding box center [332, 206] width 76 height 16
